Goal: Entertainment & Leisure: Consume media (video, audio)

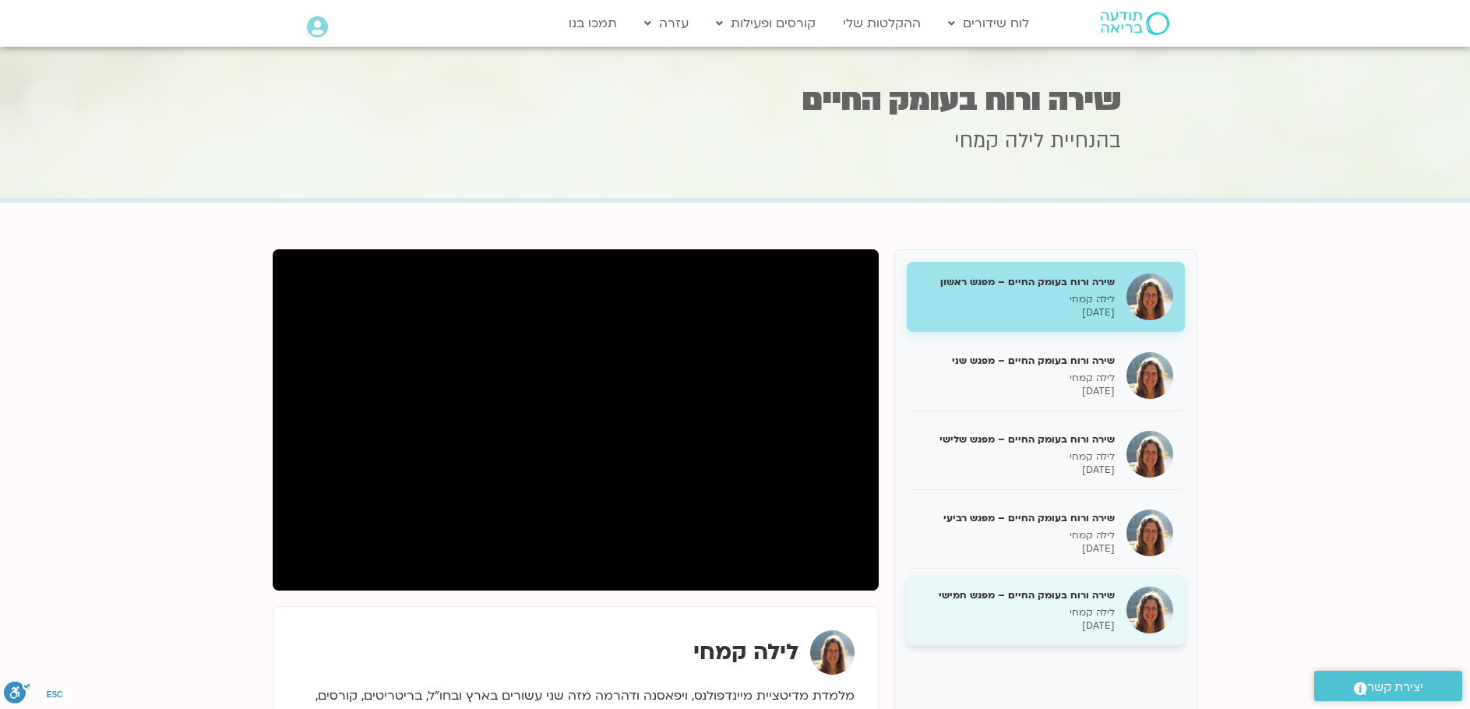
click at [993, 584] on div "שירה ורוח בעומק החיים – מפגש חמישי לילה [PERSON_NAME] [DATE]" at bounding box center [1046, 610] width 278 height 71
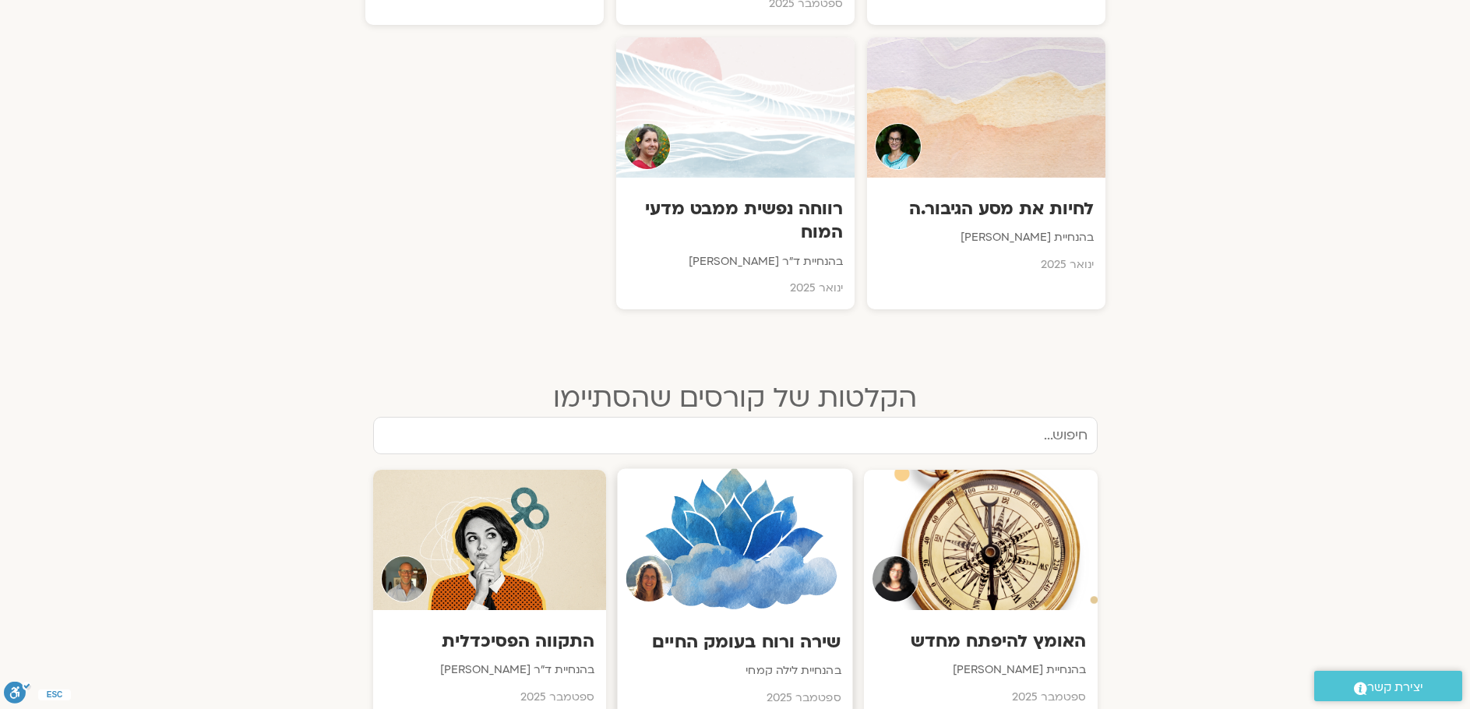
click at [815, 539] on div at bounding box center [734, 540] width 235 height 142
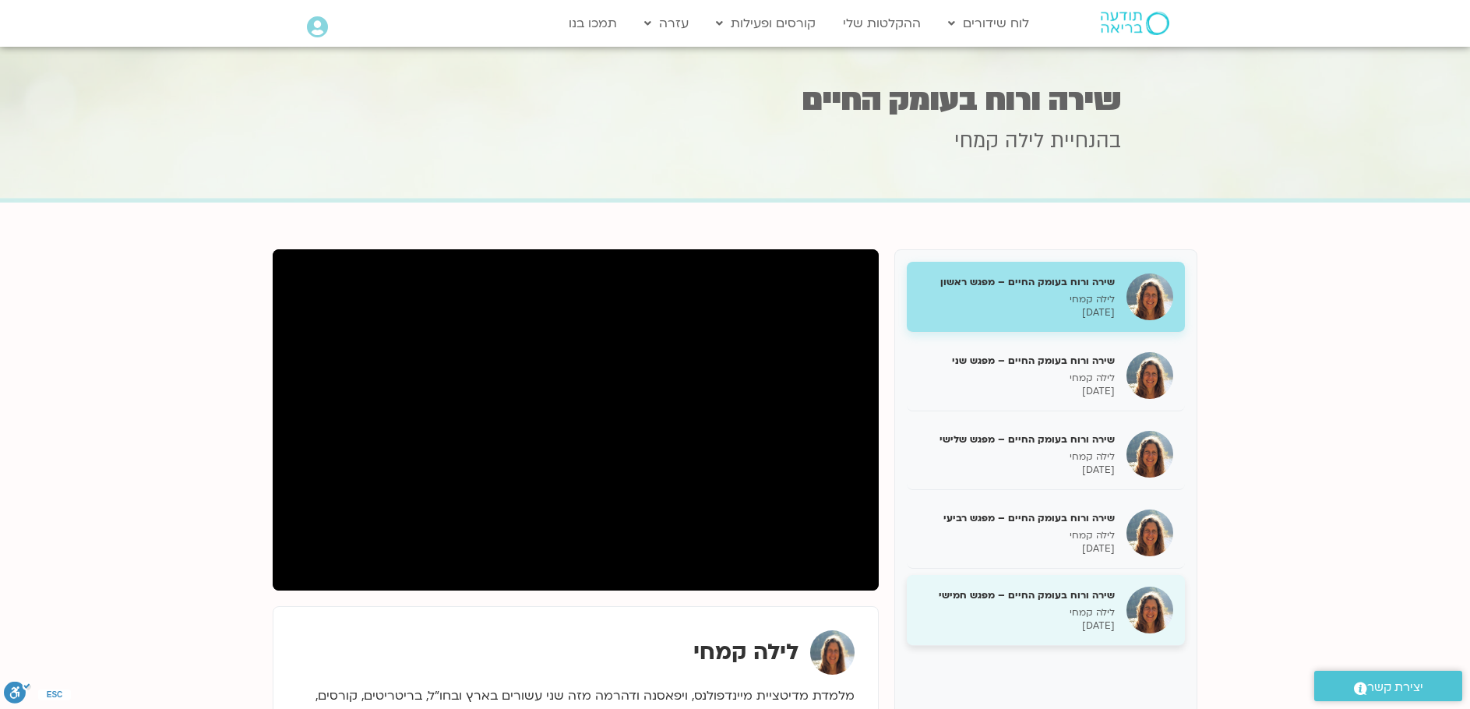
click at [961, 598] on h5 "שירה ורוח בעומק החיים – מפגש חמישי" at bounding box center [1017, 595] width 196 height 14
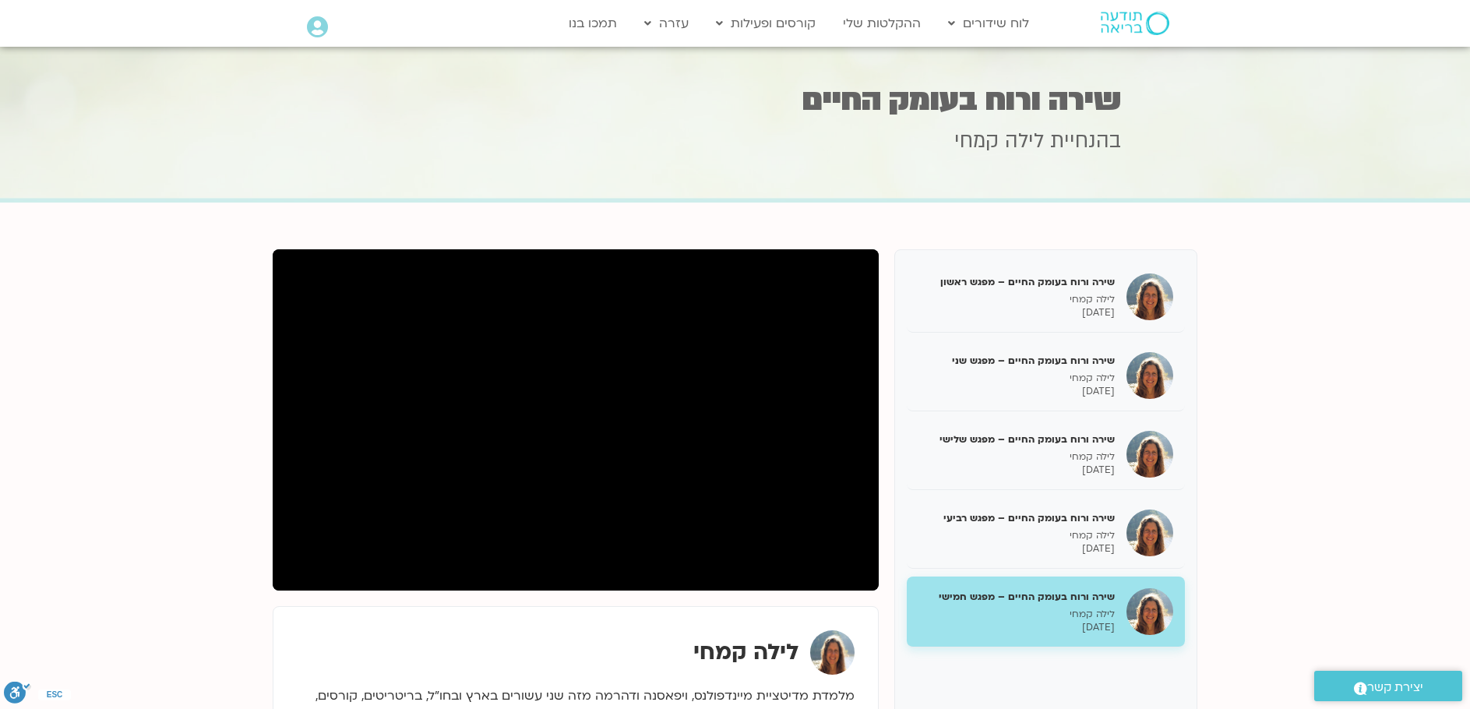
click at [168, 512] on section "שירה ורוח בעומק החיים – מפגש ראשון לילה [PERSON_NAME] [DATE] שירה ורוח בעומק הח…" at bounding box center [735, 530] width 1470 height 654
click at [175, 425] on section "שירה ורוח בעומק החיים – מפגש ראשון לילה [PERSON_NAME] [DATE] שירה ורוח בעומק הח…" at bounding box center [735, 530] width 1470 height 654
